Goal: Task Accomplishment & Management: Manage account settings

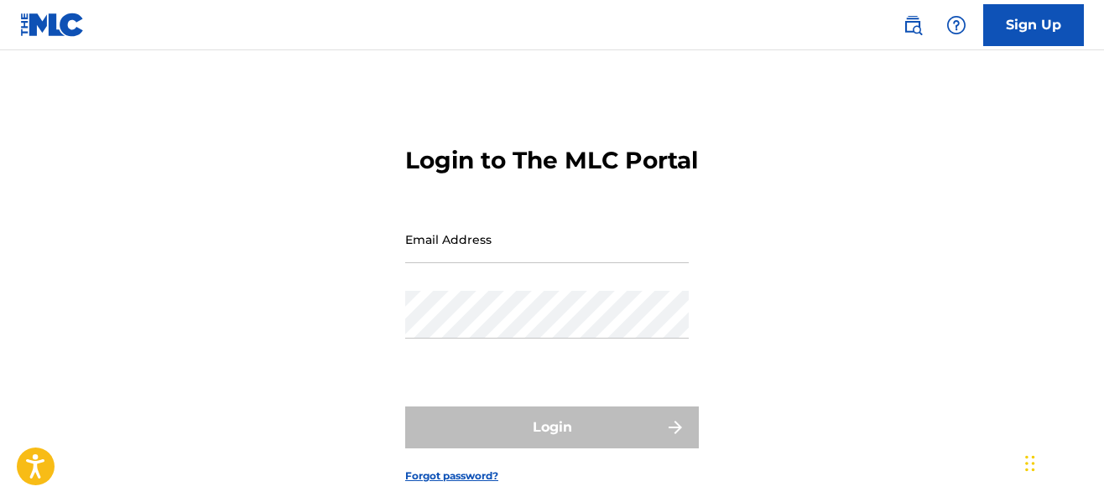
type input "[EMAIL_ADDRESS][DOMAIN_NAME]"
click at [627, 398] on form "Login to The MLC Portal Email Address [EMAIL_ADDRESS][DOMAIN_NAME] Password Log…" at bounding box center [552, 301] width 294 height 419
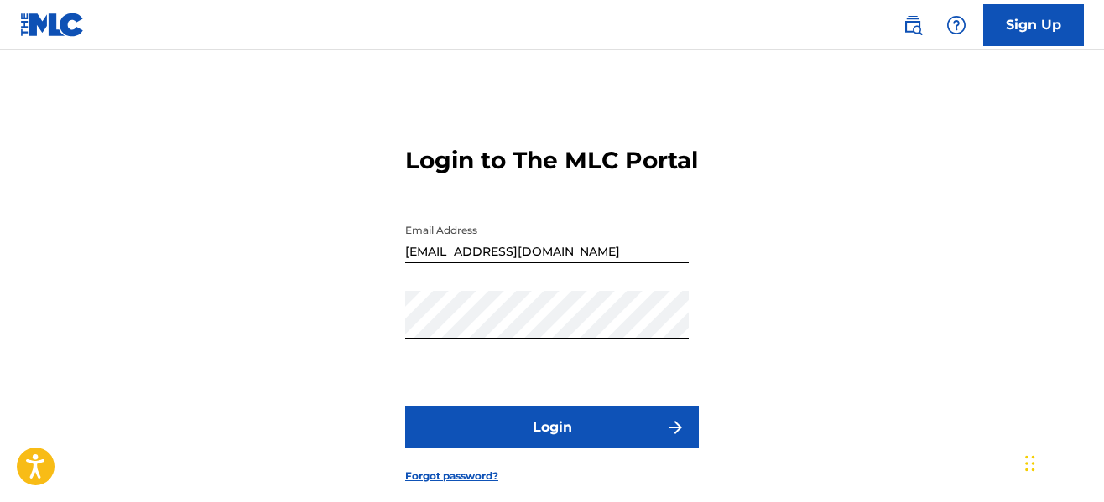
click at [598, 445] on button "Login" at bounding box center [552, 428] width 294 height 42
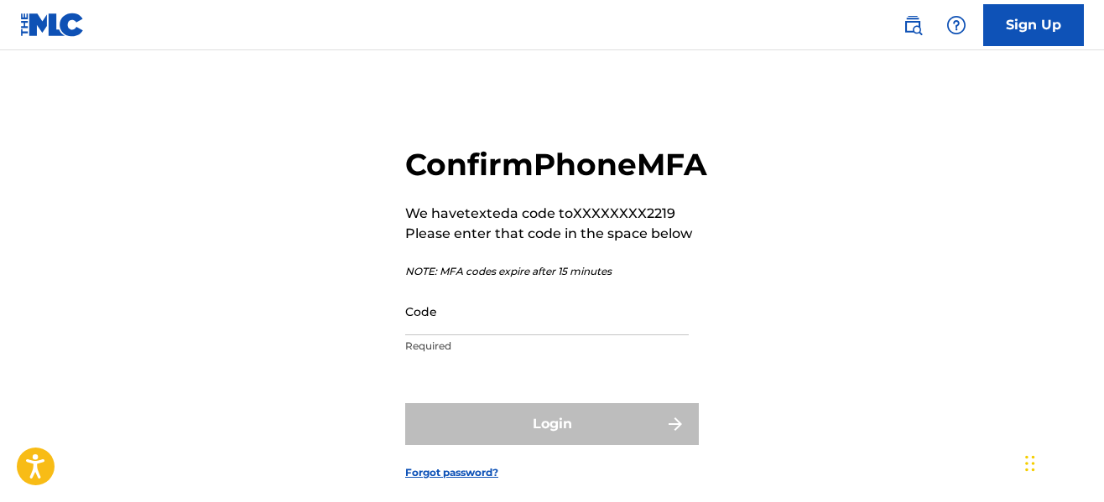
click at [520, 336] on input "Code" at bounding box center [547, 312] width 284 height 48
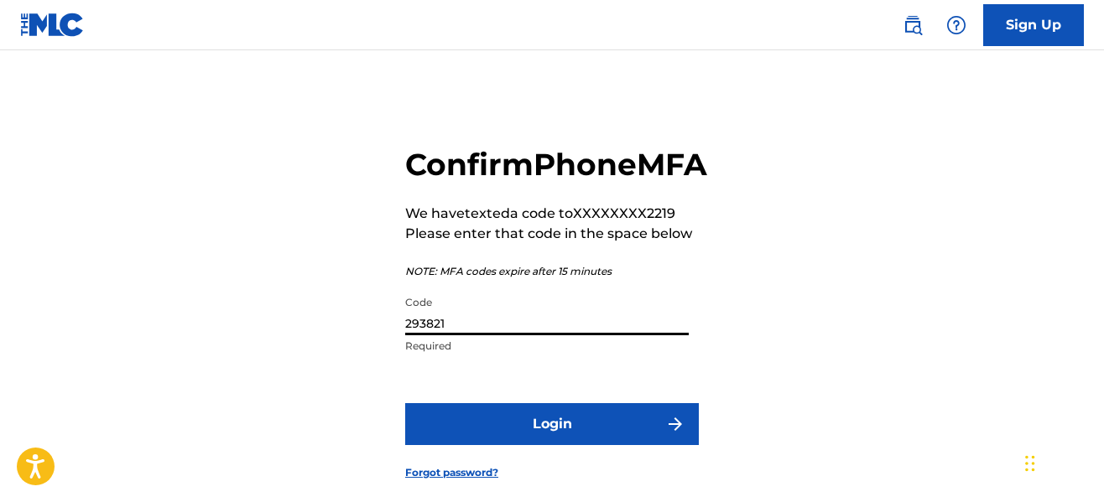
type input "293821"
click at [538, 445] on button "Login" at bounding box center [552, 424] width 294 height 42
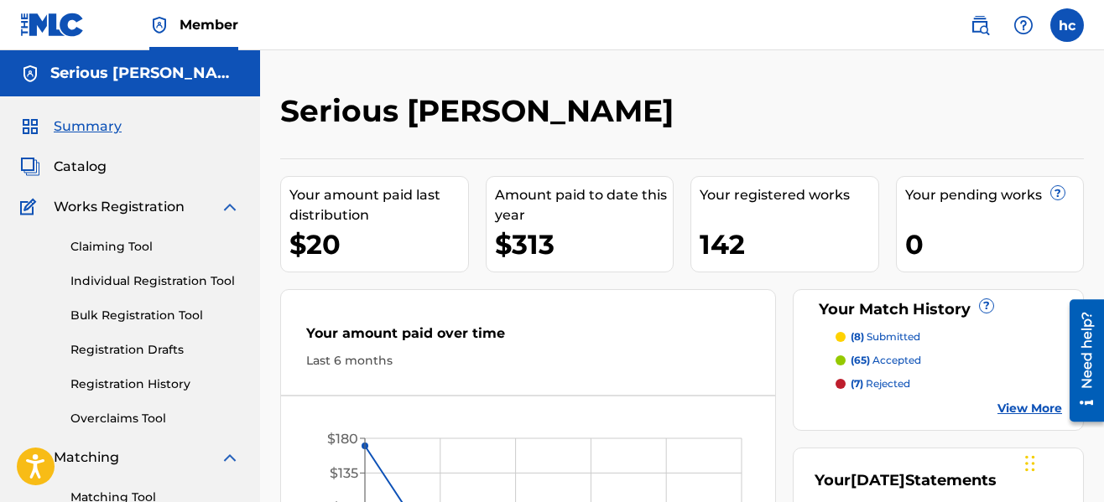
click at [698, 72] on div "Serious [PERSON_NAME] Your amount paid last distribution $20 Amount paid to dat…" at bounding box center [682, 504] width 844 height 909
click at [146, 386] on link "Registration History" at bounding box center [154, 385] width 169 height 18
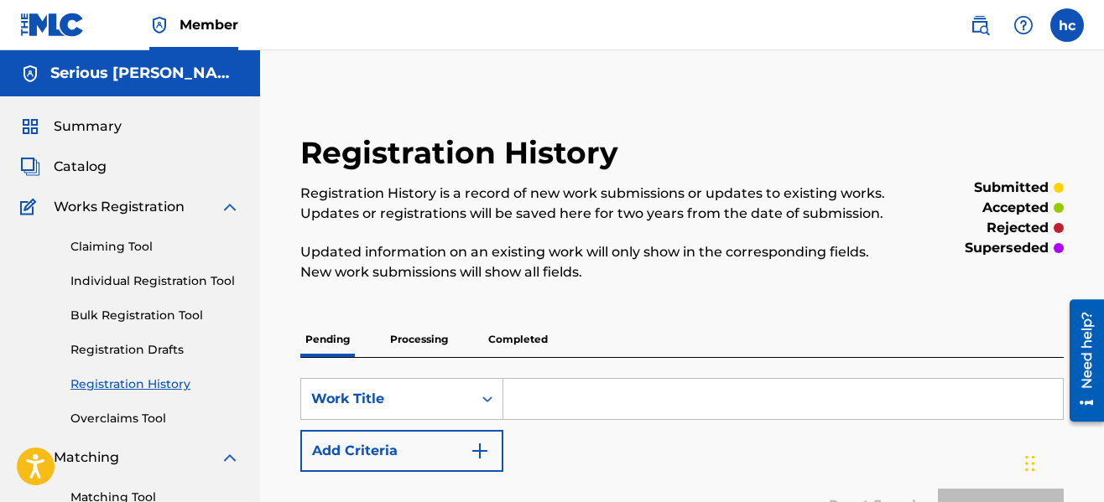
click at [754, 143] on div "Registration History Registration History is a record of new work submissions o…" at bounding box center [594, 218] width 588 height 168
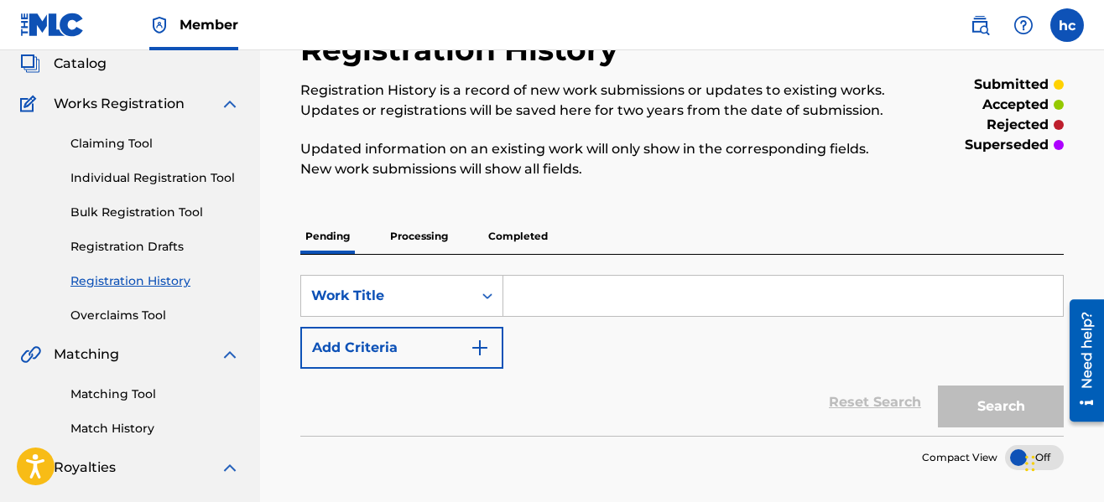
scroll to position [101, 0]
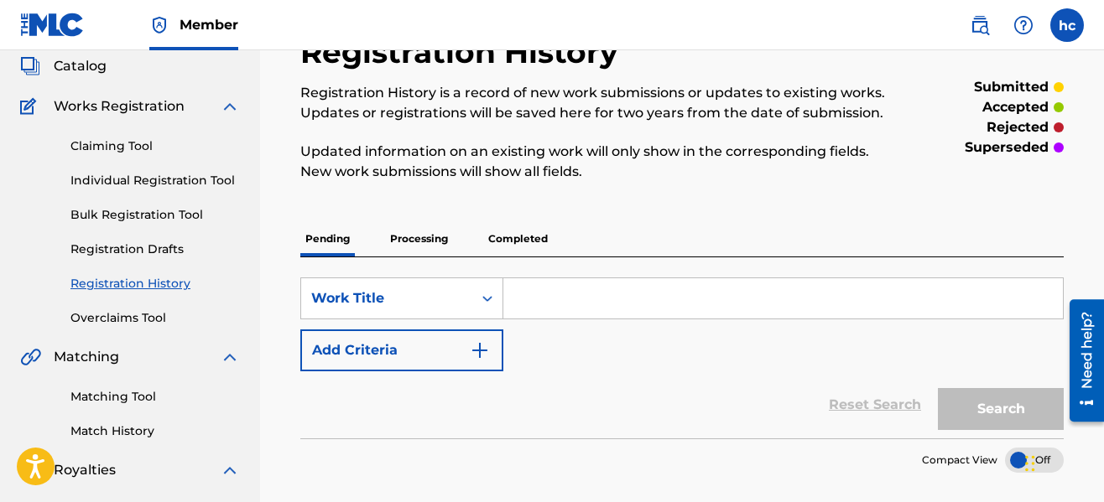
click at [416, 251] on p "Processing" at bounding box center [419, 238] width 68 height 35
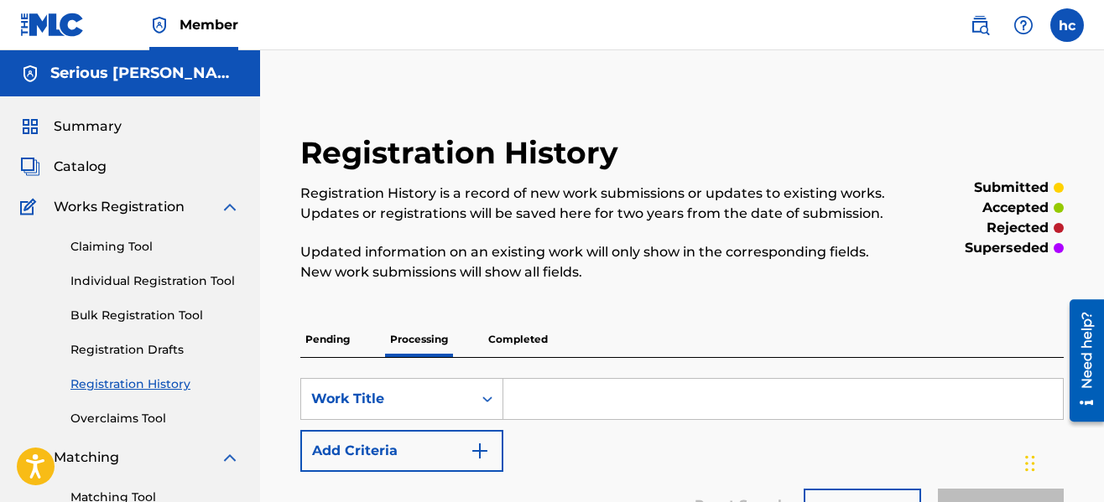
click at [681, 289] on div "Registration History Registration History is a record of new work submissions o…" at bounding box center [594, 218] width 588 height 168
click at [537, 337] on p "Completed" at bounding box center [518, 339] width 70 height 35
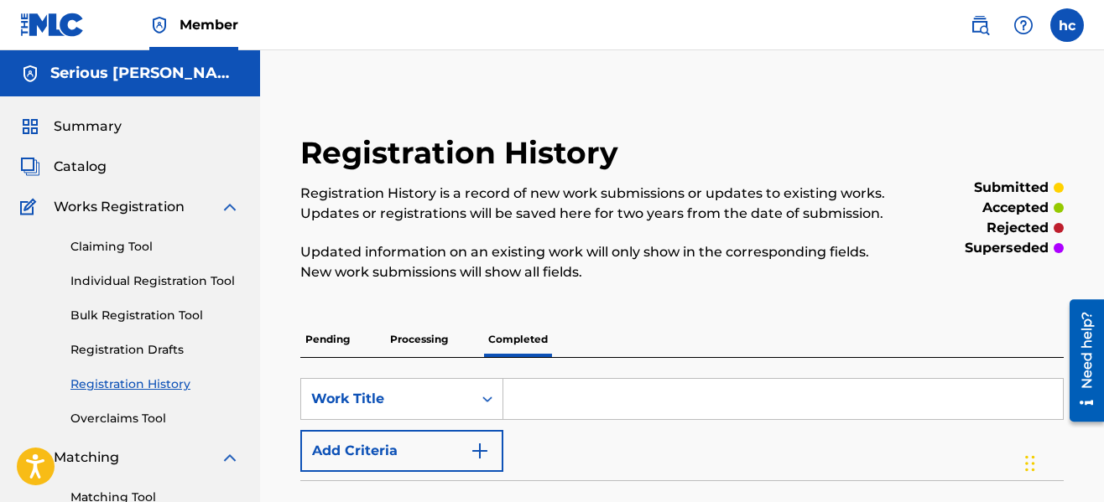
click at [738, 295] on div "Registration History Registration History is a record of new work submissions o…" at bounding box center [594, 218] width 588 height 168
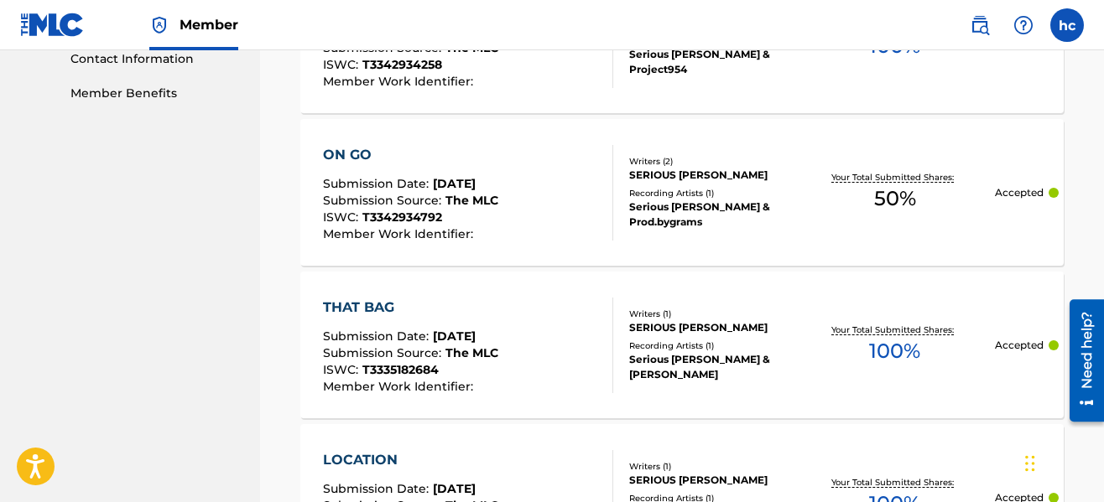
scroll to position [839, 0]
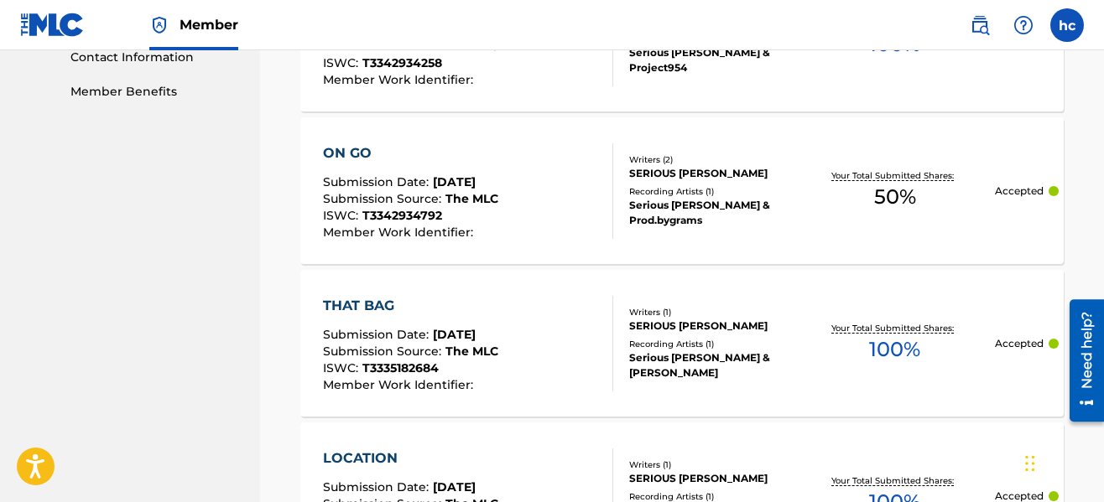
click at [290, 247] on div "Registration History Registration History is a record of new work submissions o…" at bounding box center [682, 370] width 804 height 2151
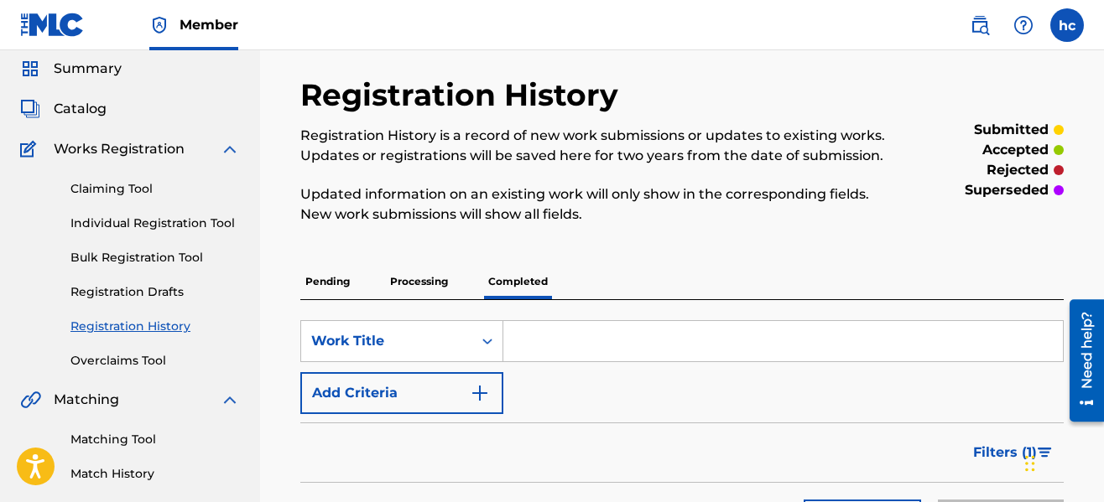
scroll to position [34, 0]
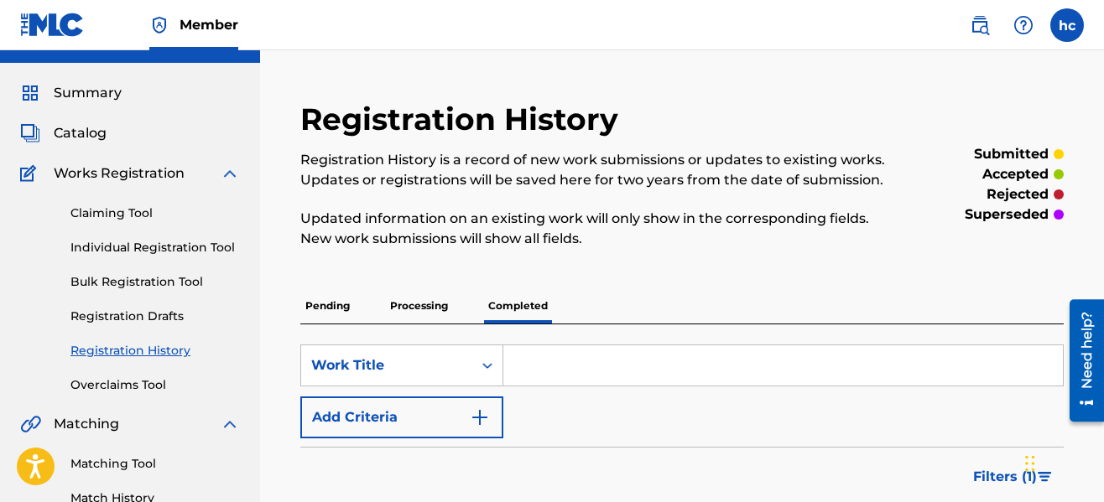
click at [408, 299] on p "Processing" at bounding box center [419, 306] width 68 height 35
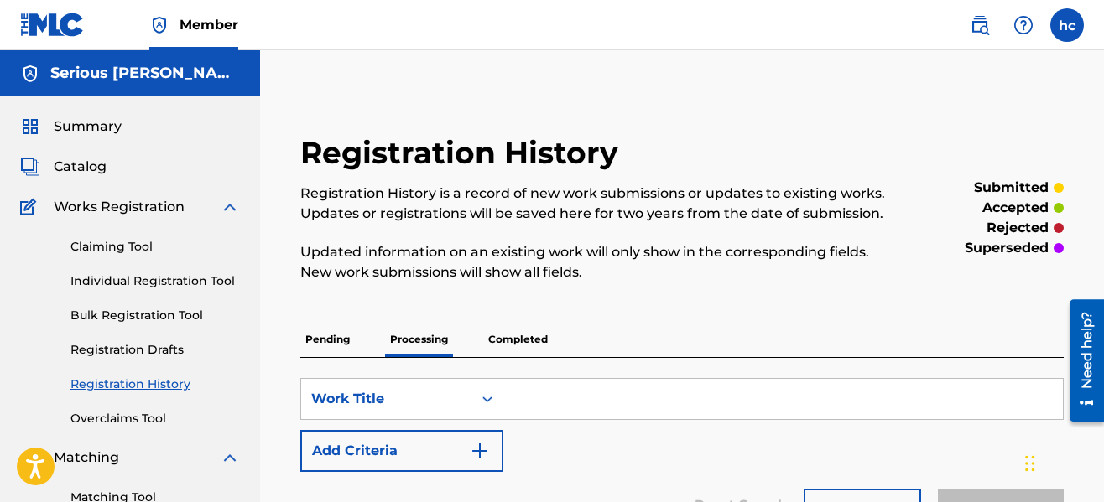
click at [790, 270] on p "Updated information on an existing work will only show in the corresponding fie…" at bounding box center [594, 262] width 588 height 40
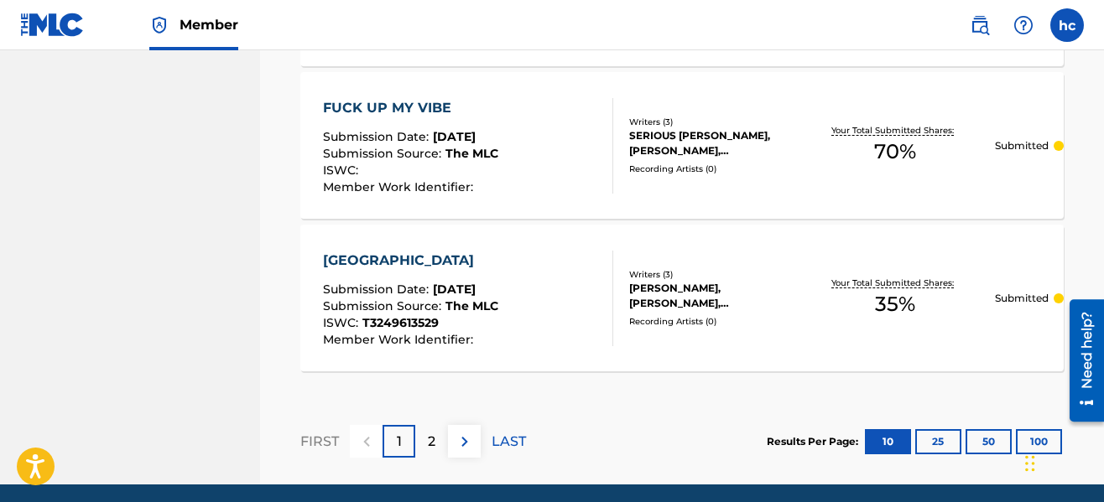
scroll to position [1794, 0]
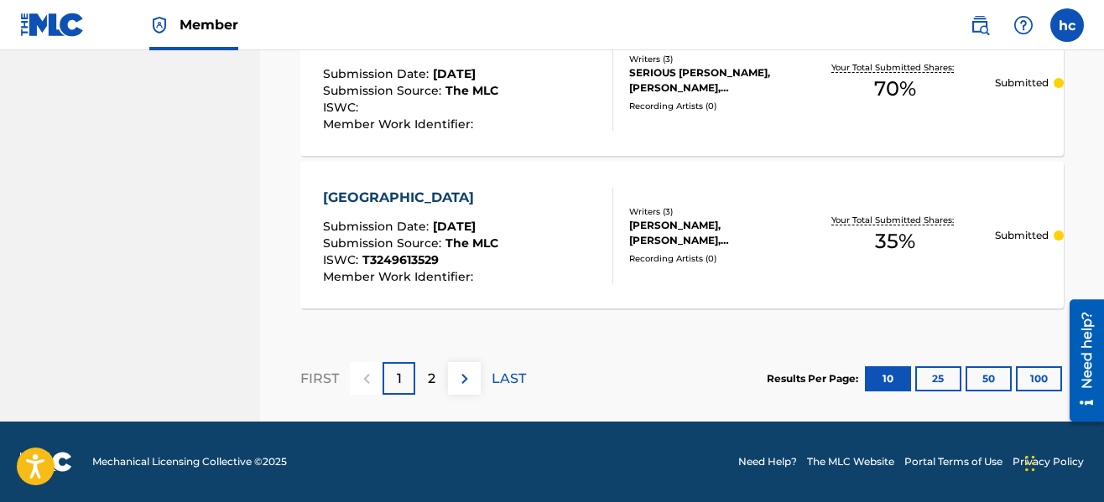
click at [436, 380] on div "2" at bounding box center [431, 378] width 33 height 33
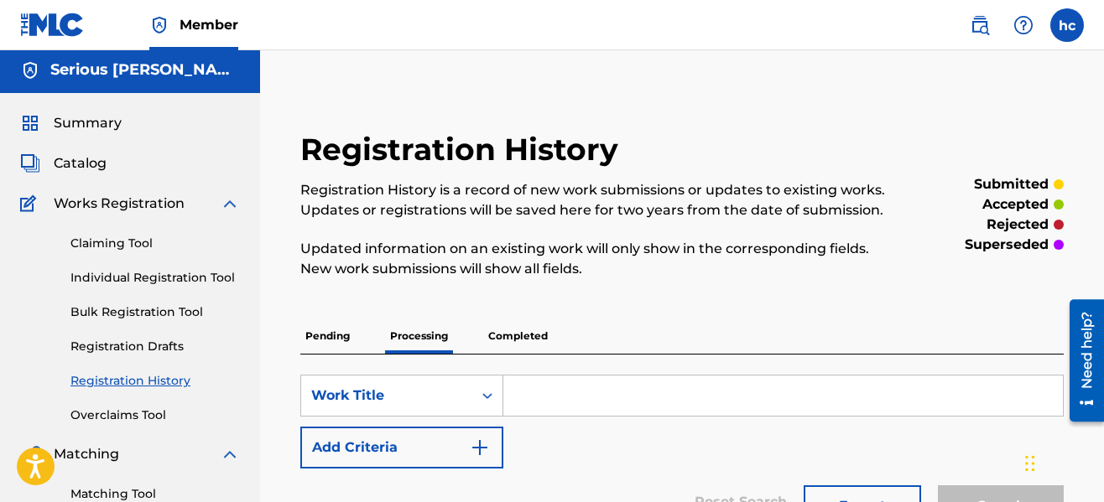
scroll to position [0, 0]
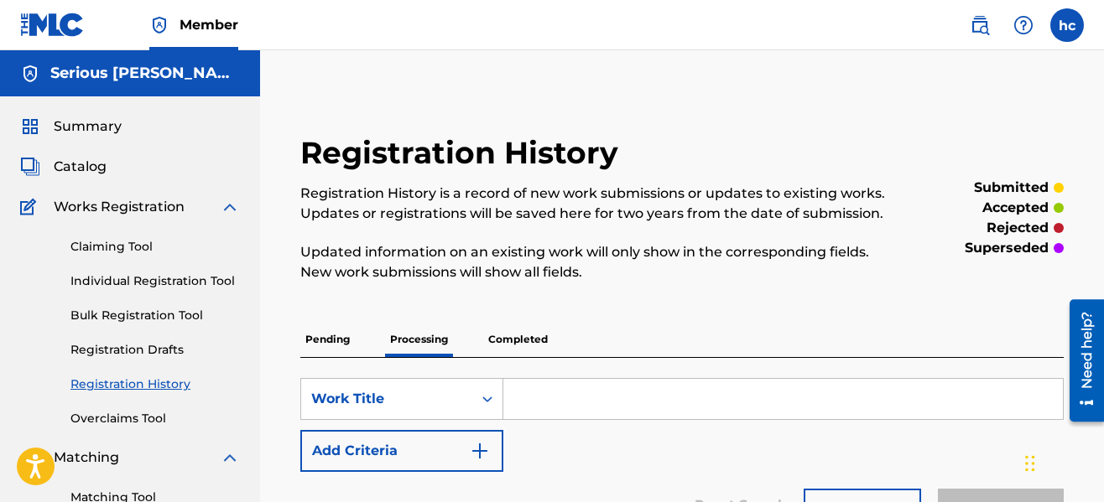
click at [328, 340] on p "Pending" at bounding box center [327, 339] width 55 height 35
click at [176, 286] on link "Individual Registration Tool" at bounding box center [154, 282] width 169 height 18
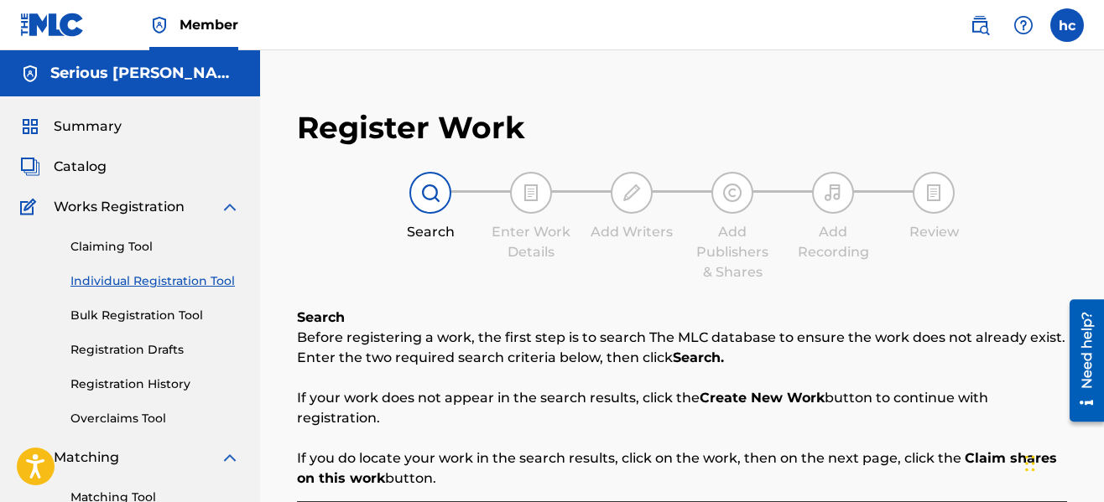
click at [657, 305] on div "Register Work Search Enter Work Details Add Writers Add Publishers & Shares Add…" at bounding box center [682, 451] width 804 height 719
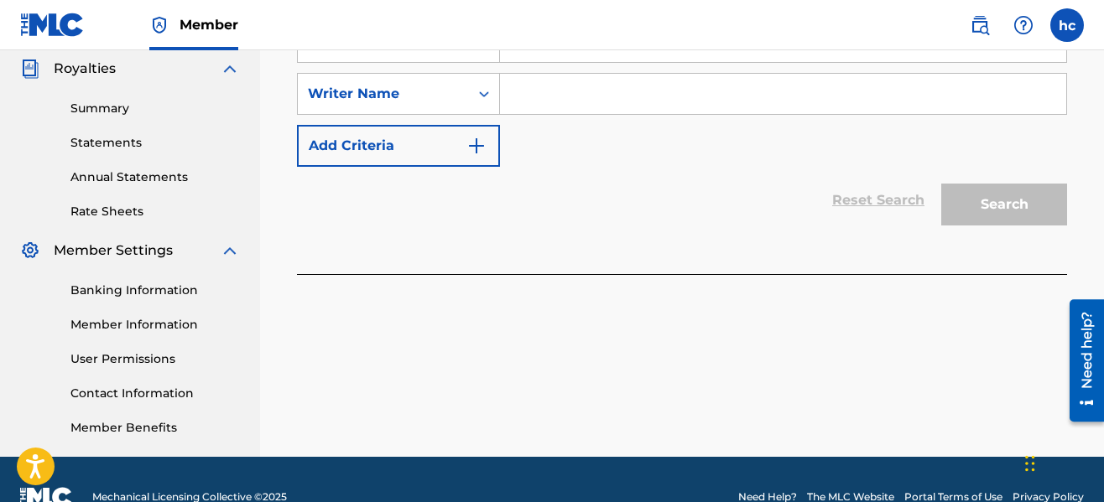
scroll to position [537, 0]
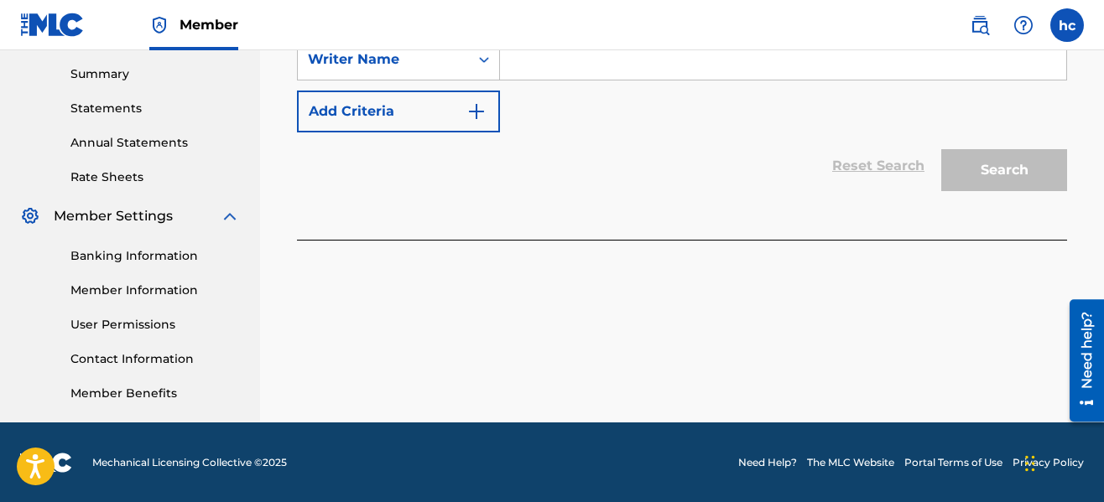
click at [594, 190] on div "Reset Search Search" at bounding box center [682, 166] width 770 height 67
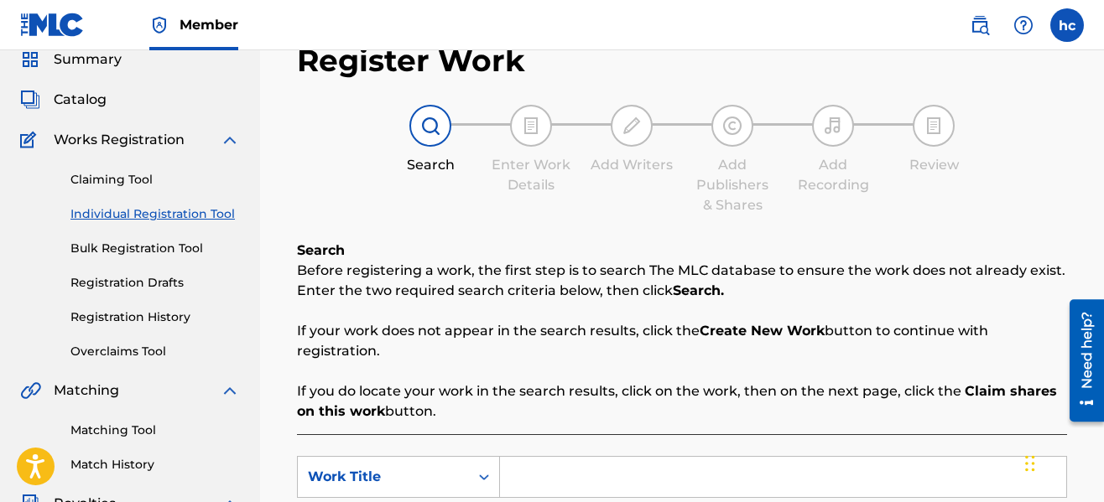
scroll to position [34, 0]
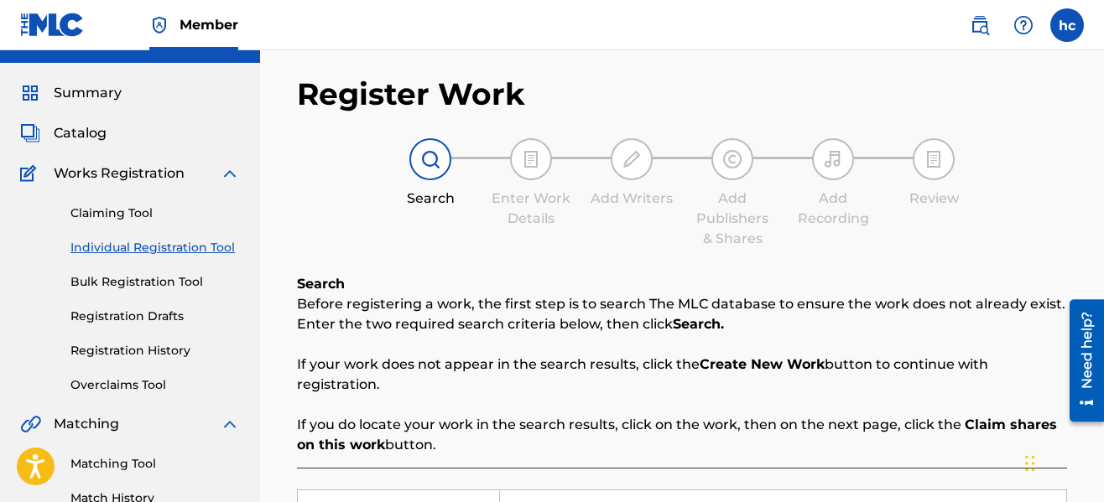
drag, startPoint x: 452, startPoint y: 245, endPoint x: 461, endPoint y: 250, distance: 9.8
click at [461, 250] on div "Register Work Search Enter Work Details Add Writers Add Publishers & Shares Add…" at bounding box center [682, 418] width 804 height 719
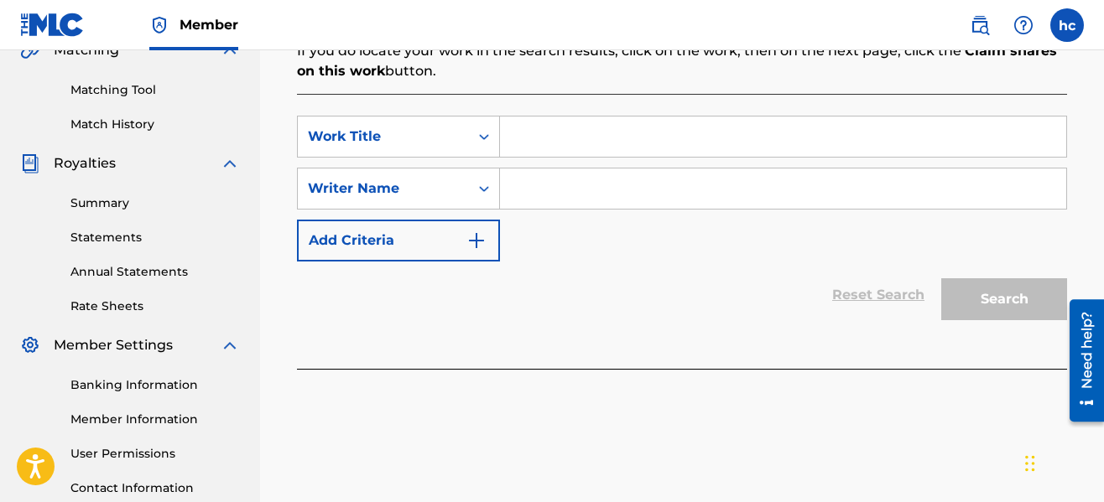
scroll to position [403, 0]
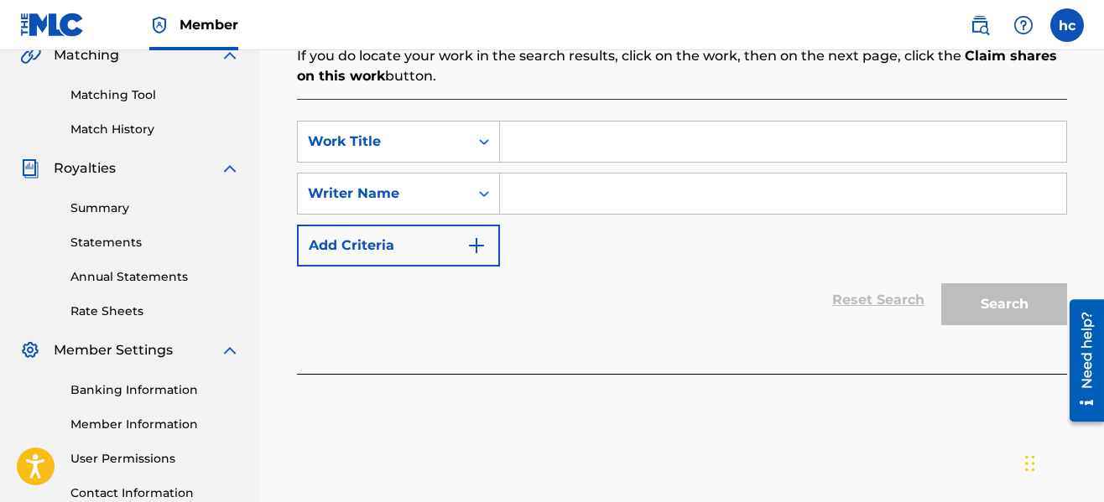
click at [268, 98] on div "Register Work Search Enter Work Details Add Writers Add Publishers & Shares Add…" at bounding box center [682, 123] width 844 height 867
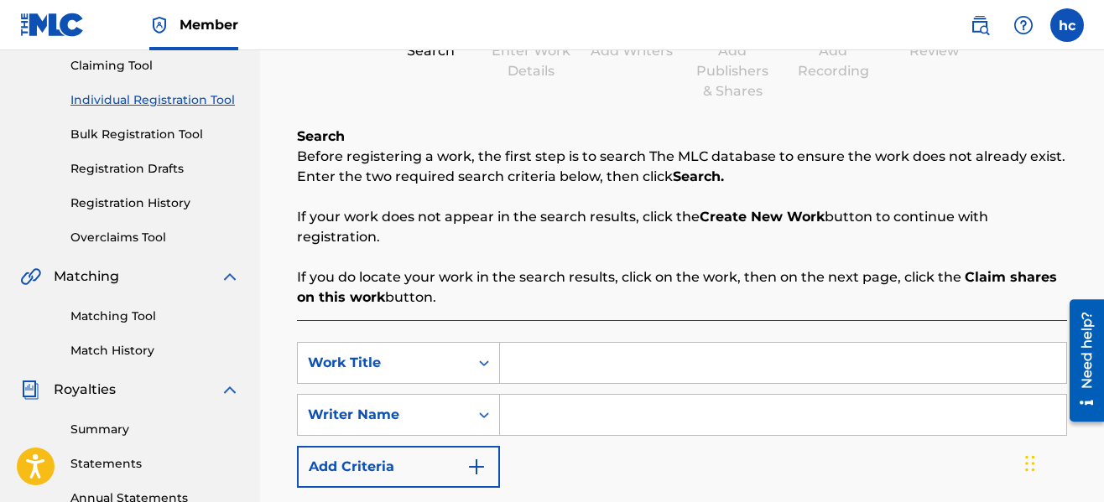
scroll to position [0, 0]
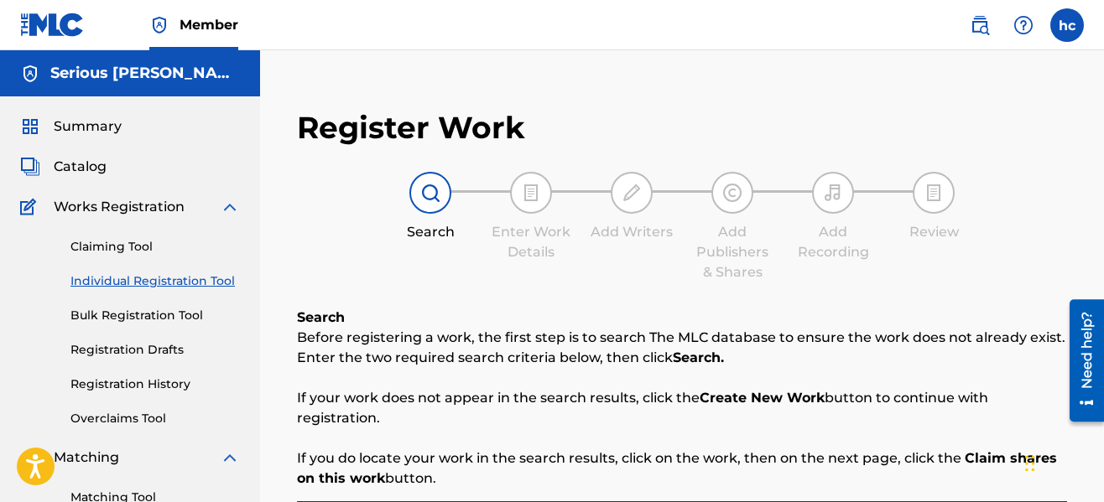
click at [89, 127] on span "Summary" at bounding box center [88, 127] width 68 height 20
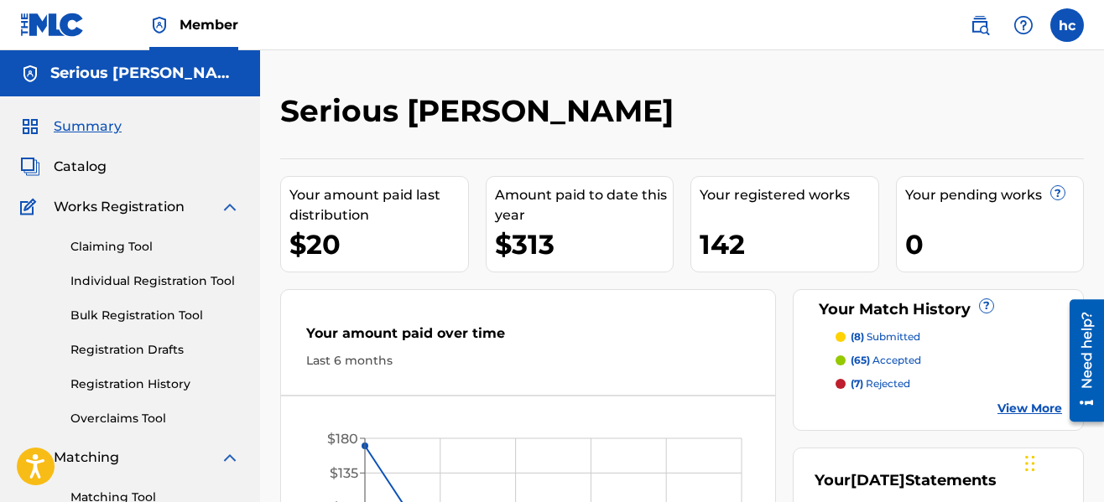
click at [864, 94] on div "Serious [PERSON_NAME]" at bounding box center [589, 116] width 619 height 49
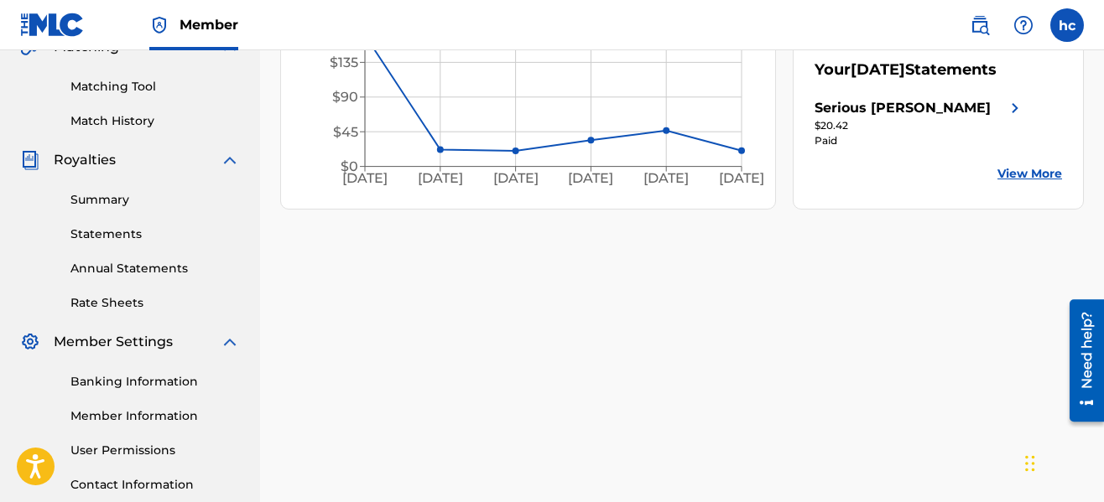
scroll to position [537, 0]
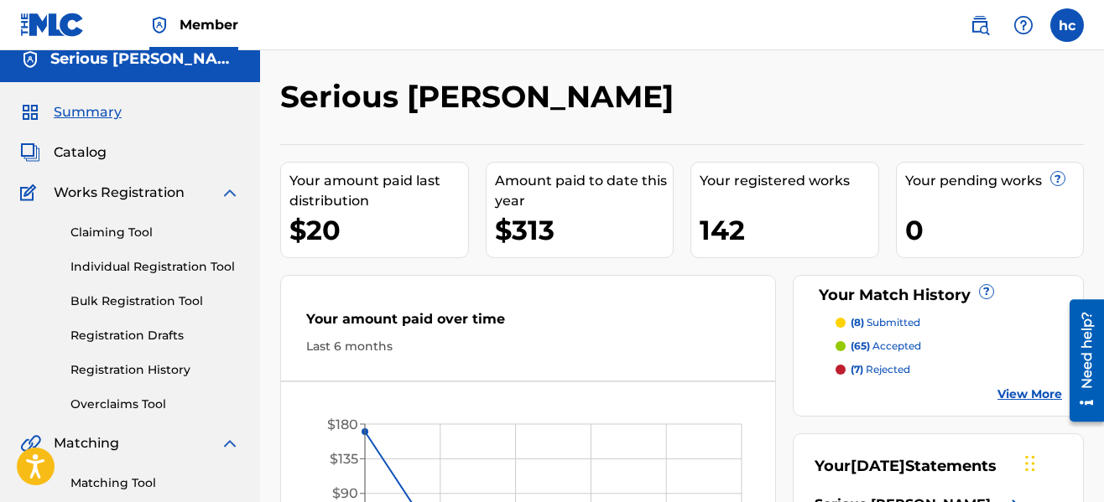
scroll to position [0, 0]
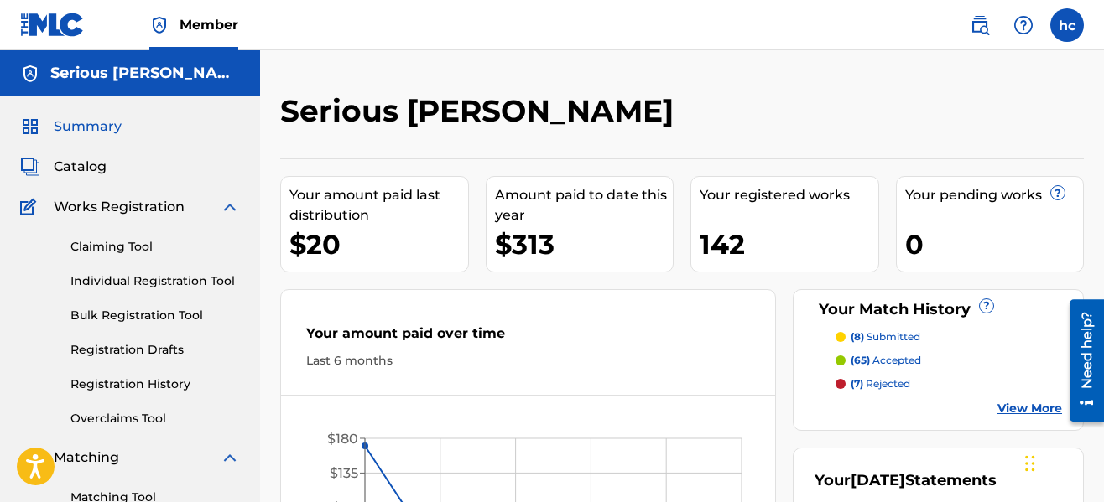
click at [612, 91] on div "Serious [PERSON_NAME] Your amount paid last distribution $20 Amount paid to dat…" at bounding box center [682, 504] width 844 height 909
